Goal: Check status: Check status

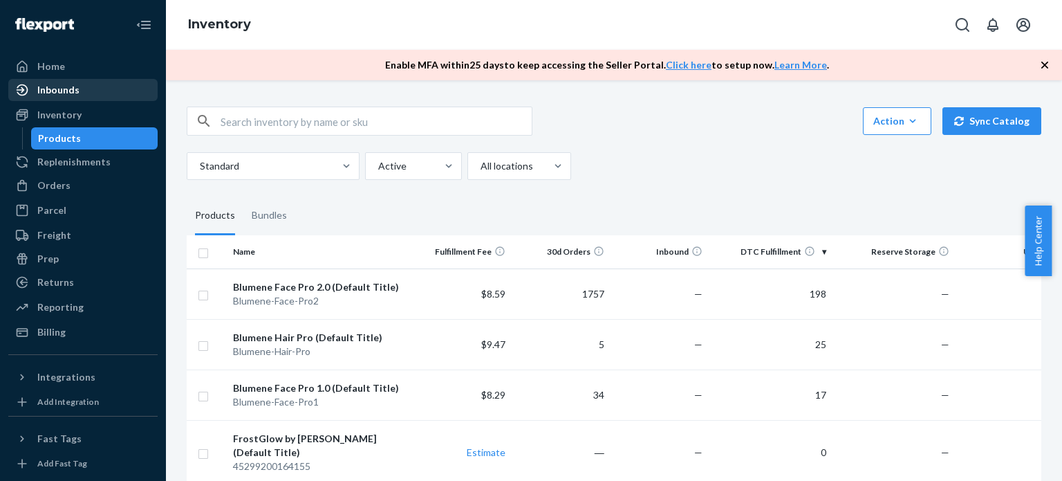
click at [86, 91] on div "Inbounds" at bounding box center [83, 89] width 147 height 19
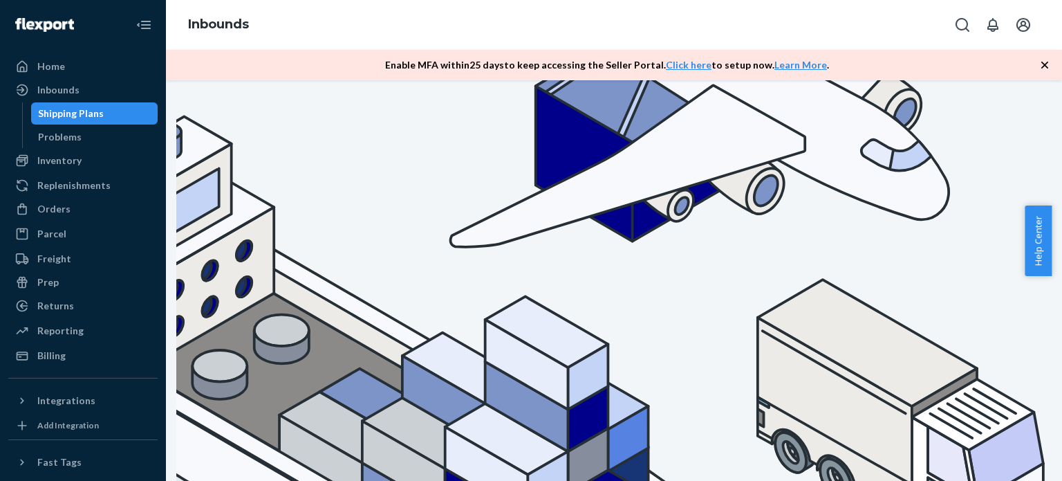
scroll to position [140, 0]
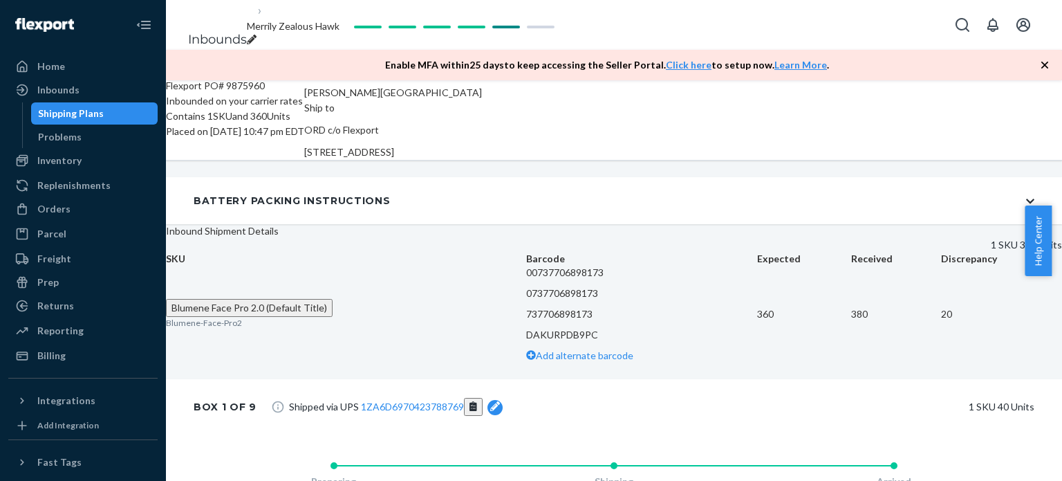
scroll to position [332, 0]
click at [582, 224] on div "Inbound Shipment Details 1 SKU 360 Units" at bounding box center [614, 238] width 896 height 28
click at [96, 65] on div "Home" at bounding box center [83, 66] width 147 height 19
